Goal: Contribute content

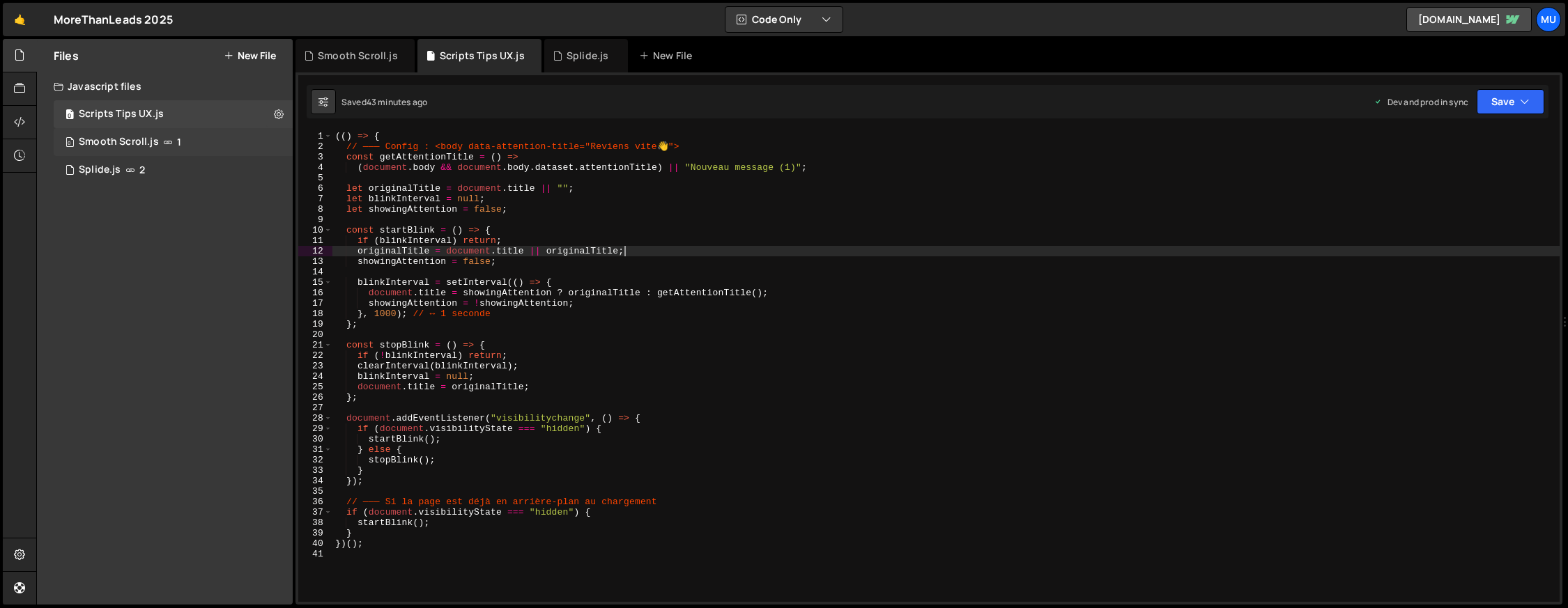
click at [165, 141] on icon at bounding box center [167, 142] width 10 height 11
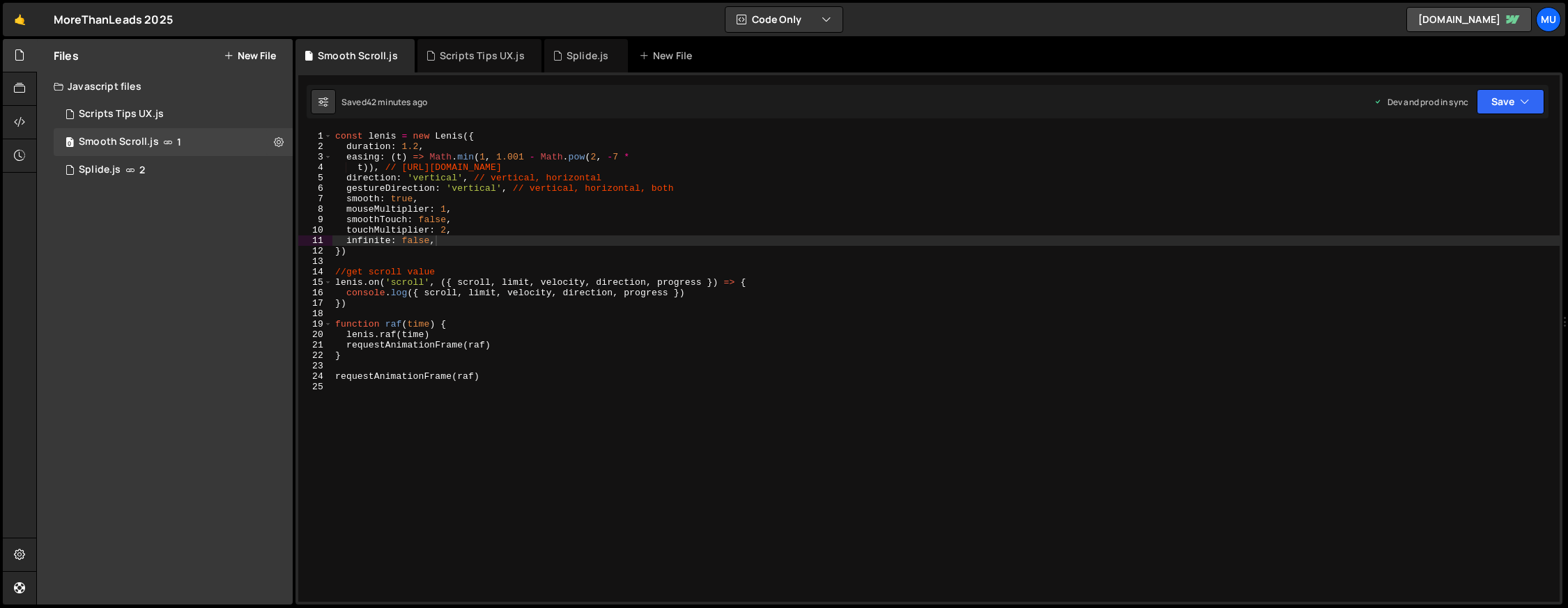
type textarea "//get scroll value"
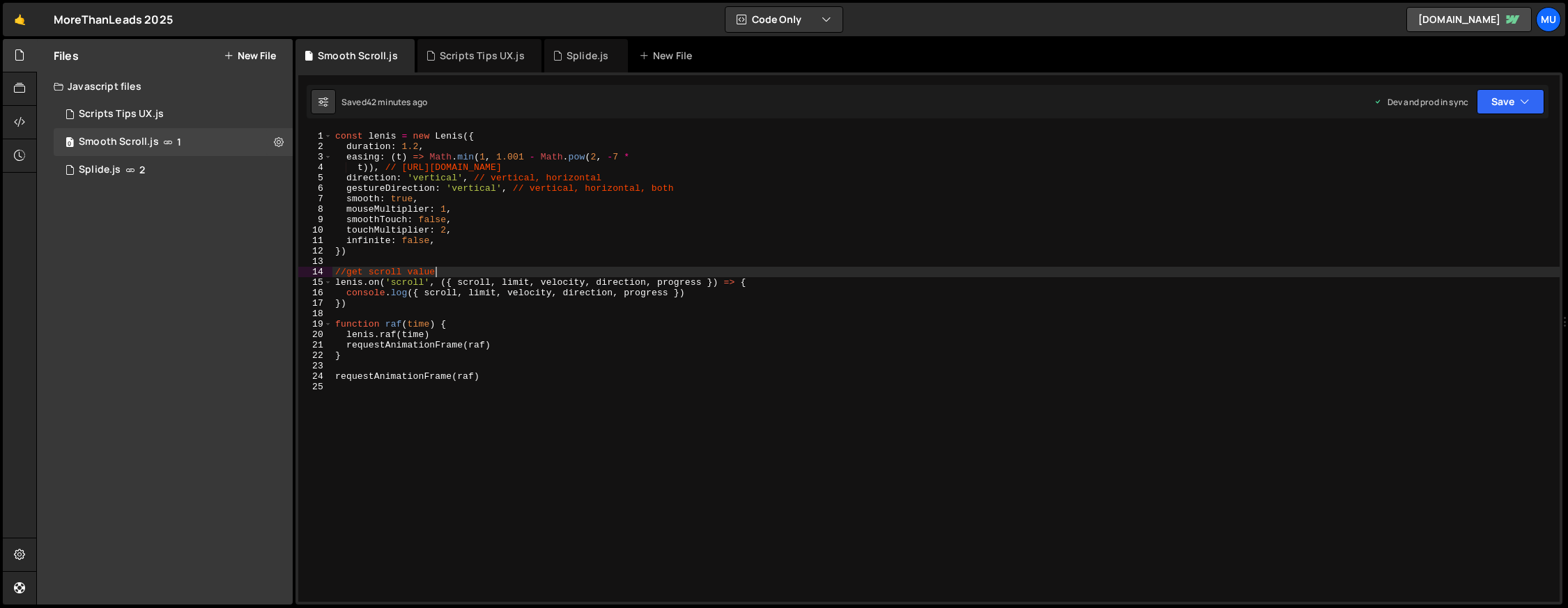
click at [922, 269] on div "const [PERSON_NAME] = new [PERSON_NAME] ({ duration : 1.2 , easing : ( t ) => M…" at bounding box center [946, 377] width 1227 height 492
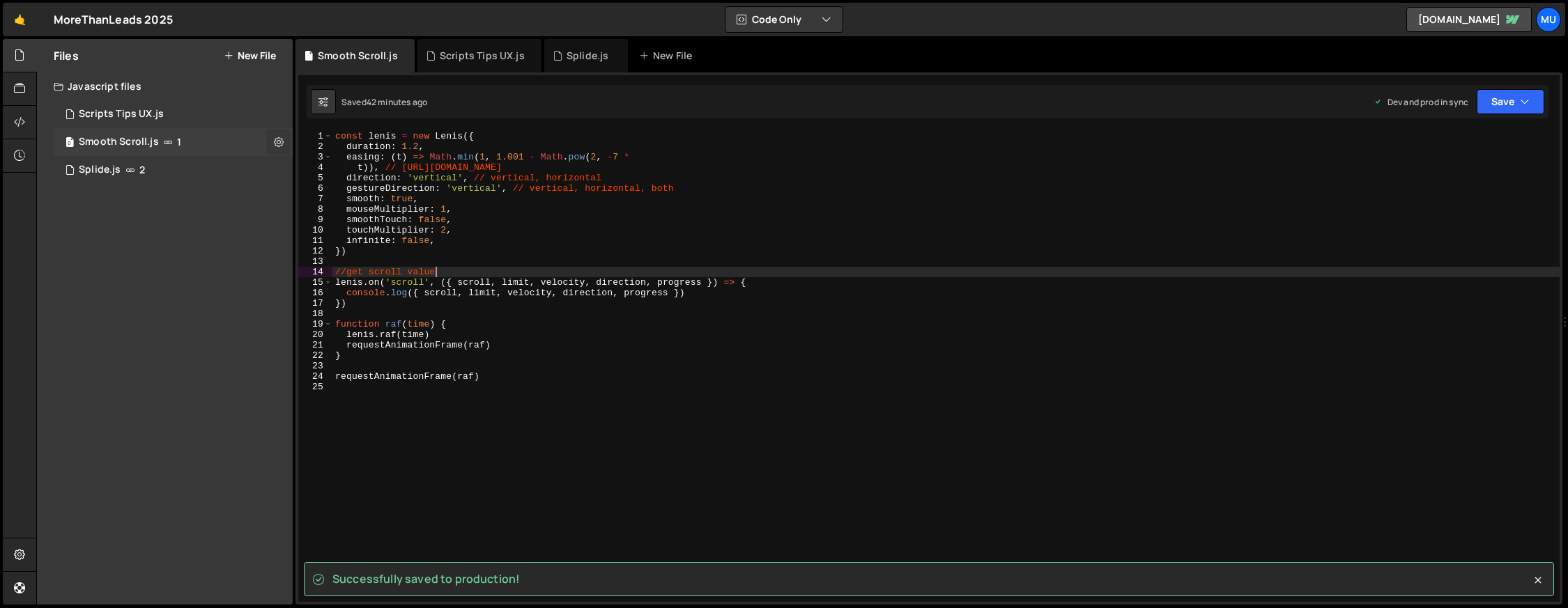
click at [282, 143] on icon at bounding box center [278, 142] width 10 height 13
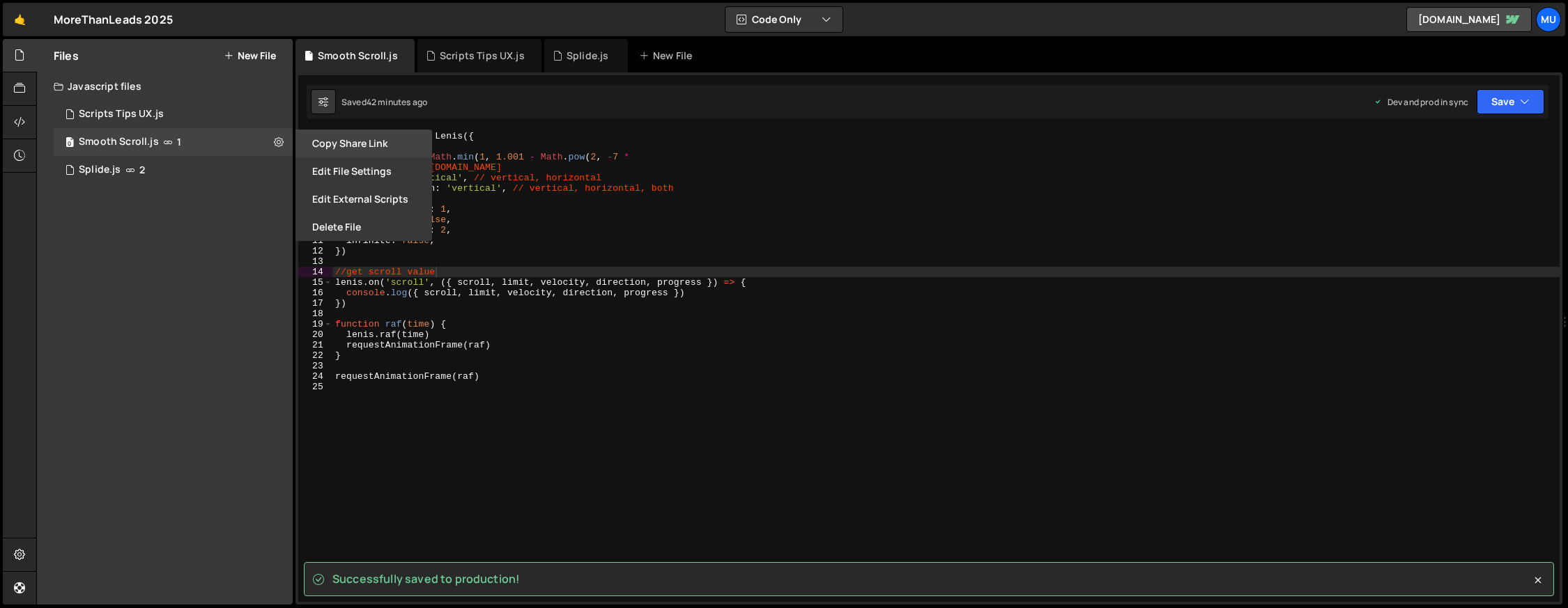
click at [341, 152] on button "Copy share link" at bounding box center [363, 143] width 136 height 28
click at [392, 178] on button "Edit File Settings" at bounding box center [363, 172] width 136 height 28
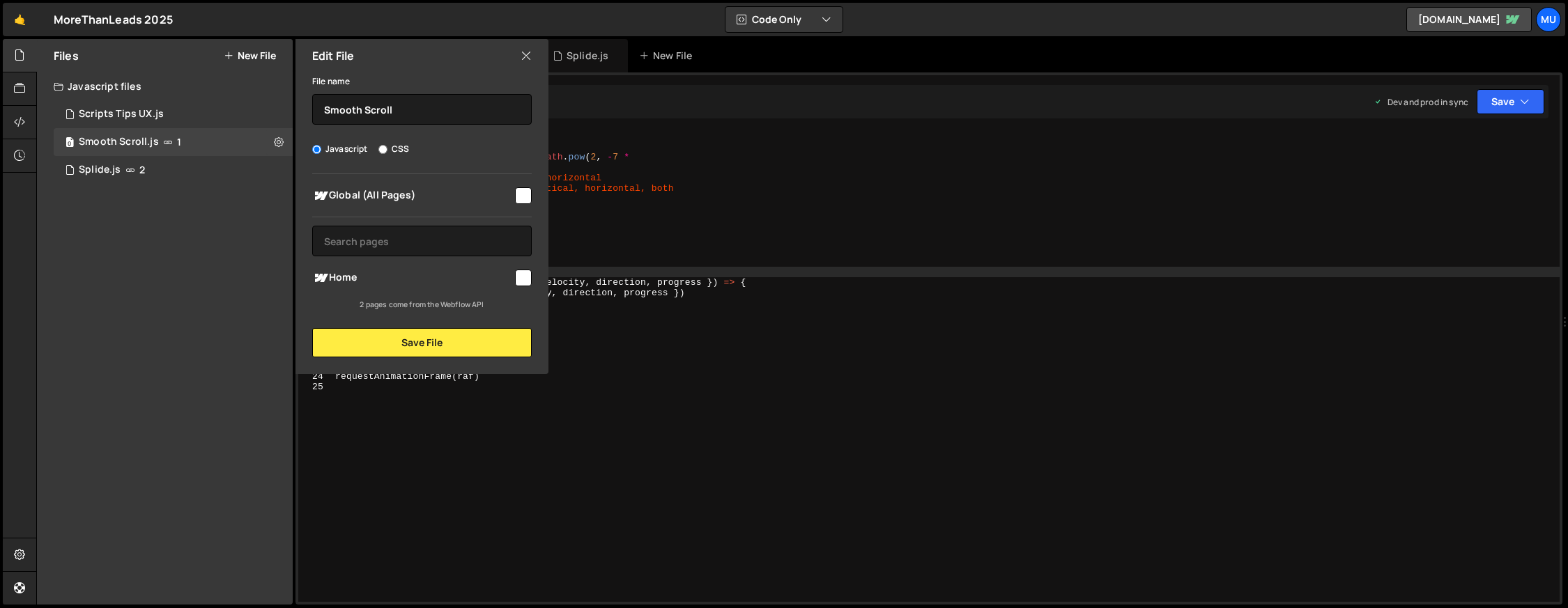
click at [517, 198] on input "checkbox" at bounding box center [523, 195] width 17 height 17
checkbox input "true"
click at [471, 343] on button "Save File" at bounding box center [421, 342] width 219 height 29
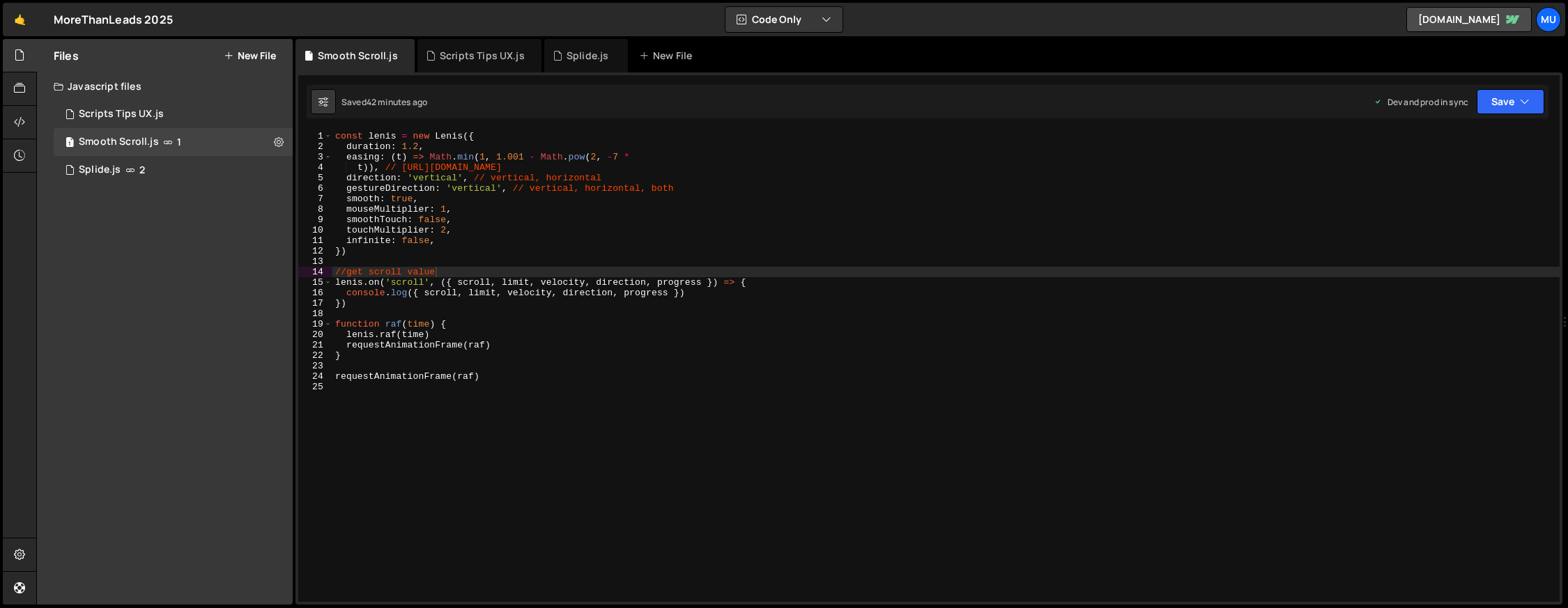
type textarea "function raf(time) {"
click at [993, 323] on div "const [PERSON_NAME] = new [PERSON_NAME] ({ duration : 1.2 , easing : ( t ) => M…" at bounding box center [946, 377] width 1227 height 492
